Goal: Transaction & Acquisition: Subscribe to service/newsletter

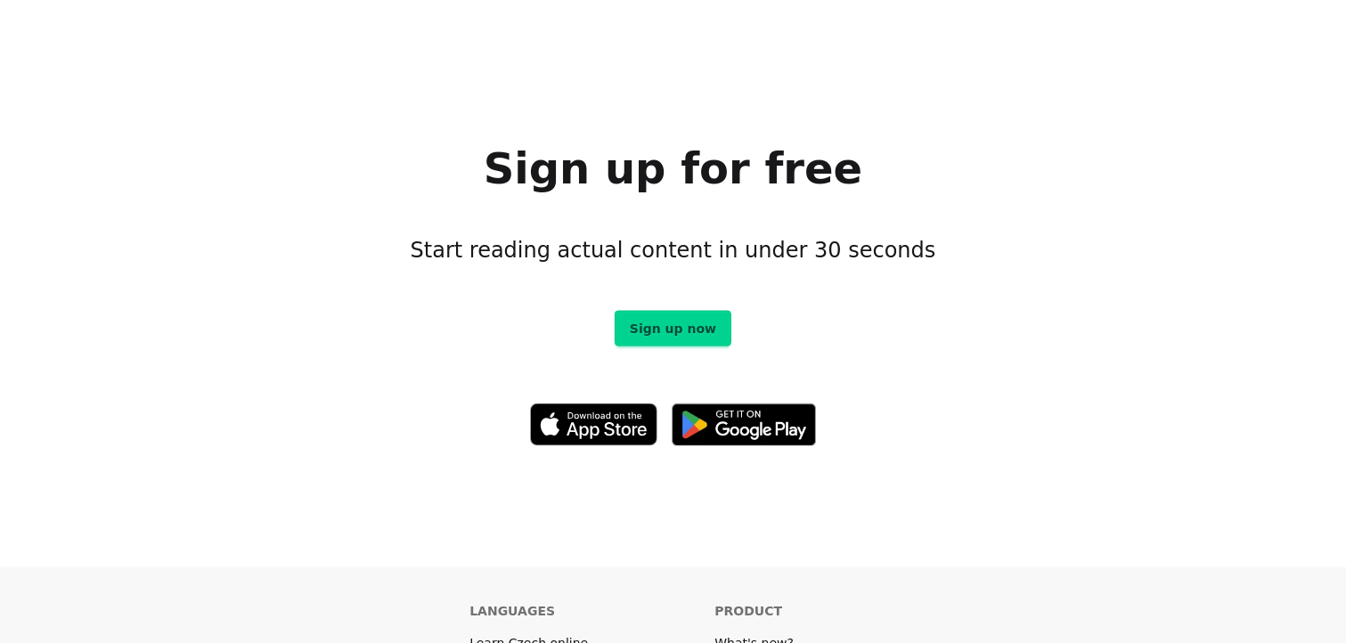
scroll to position [10058, 0]
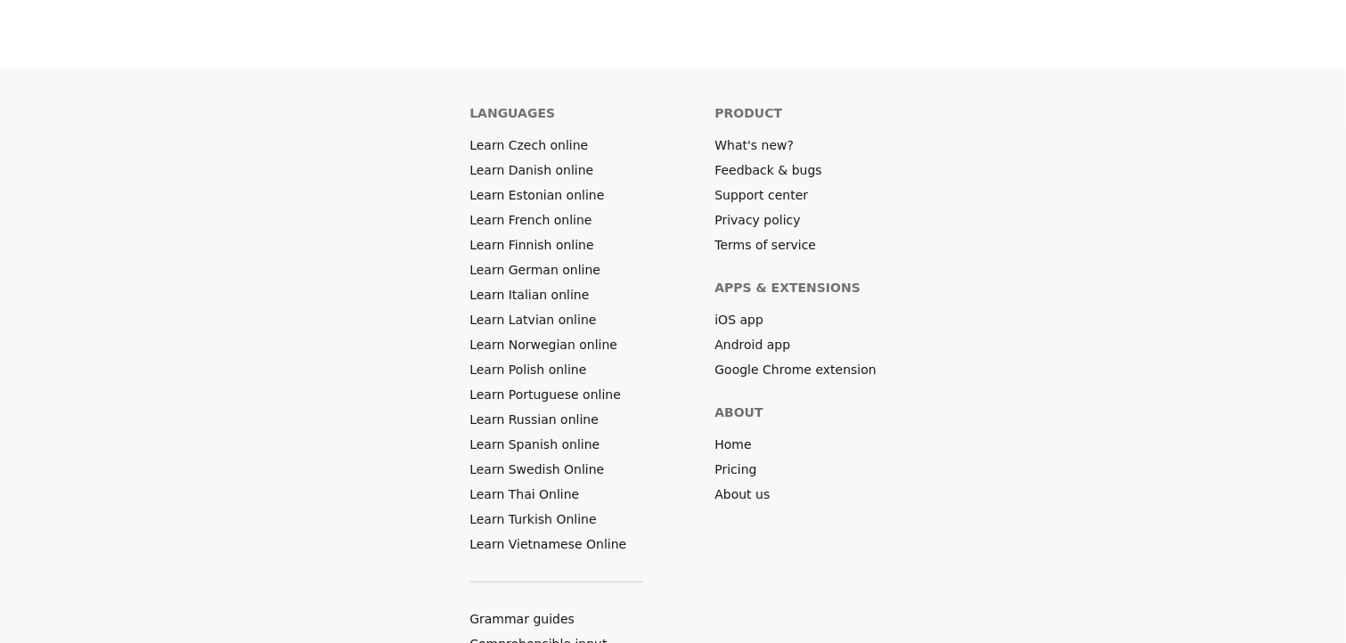
click at [746, 337] on nav "Product What's new? Feedback & bugs Support center Privacy policy Terms of serv…" at bounding box center [794, 304] width 161 height 399
click at [739, 461] on link "Pricing" at bounding box center [735, 470] width 42 height 18
